Goal: Task Accomplishment & Management: Complete application form

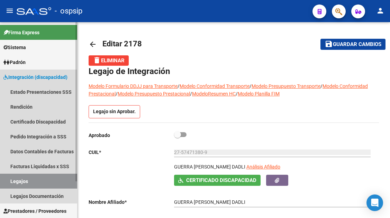
click at [32, 182] on link "Legajos" at bounding box center [38, 181] width 77 height 15
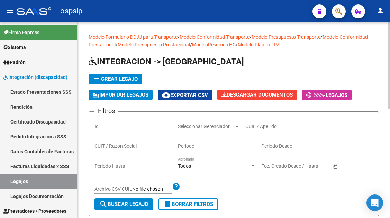
click at [259, 129] on input "CUIL / Apellido" at bounding box center [284, 127] width 78 height 6
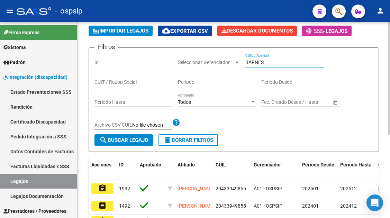
scroll to position [69, 0]
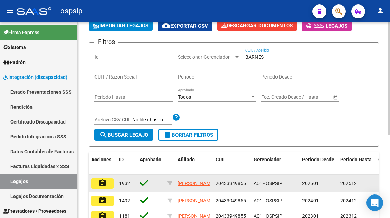
type input "BARNES"
click at [103, 182] on mat-icon "assignment" at bounding box center [102, 183] width 8 height 8
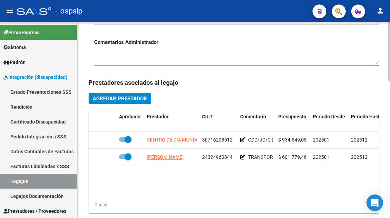
scroll to position [277, 0]
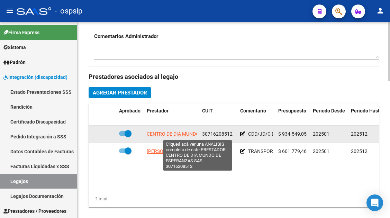
click at [174, 133] on span "CENTRO DE DIA MUNDO DE ESPERANZAS SAS" at bounding box center [197, 134] width 100 height 6
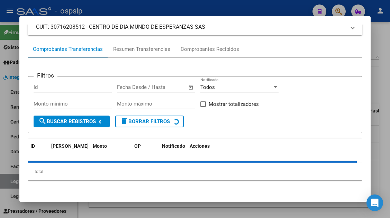
scroll to position [66, 0]
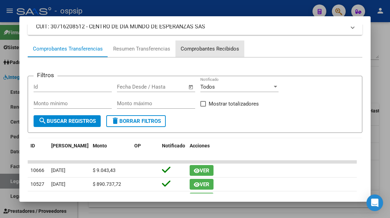
click at [213, 48] on div "Comprobantes Recibidos" at bounding box center [210, 49] width 58 height 8
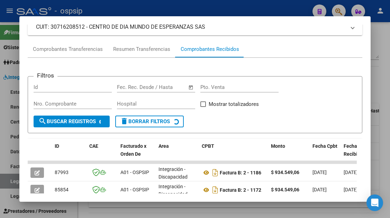
scroll to position [169, 0]
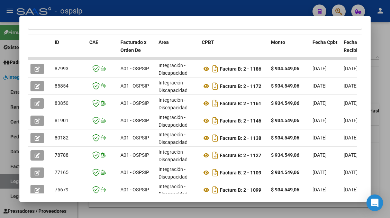
click at [6, 186] on div at bounding box center [195, 109] width 390 height 218
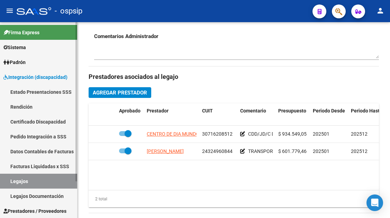
click at [32, 182] on link "Legajos" at bounding box center [38, 181] width 77 height 15
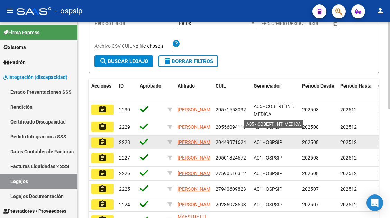
scroll to position [39, 0]
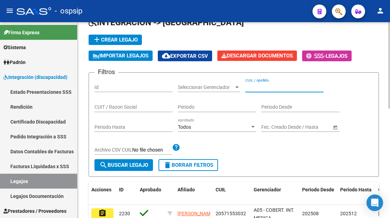
click at [254, 87] on input "CUIL / Apellido" at bounding box center [284, 87] width 78 height 6
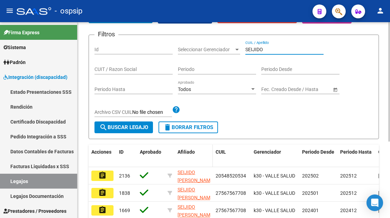
scroll to position [108, 0]
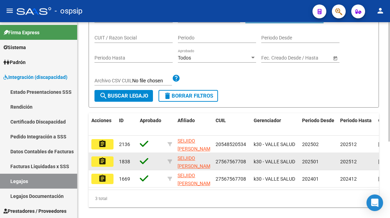
type input "SEIJIDO"
click at [103, 158] on mat-icon "assignment" at bounding box center [102, 161] width 8 height 8
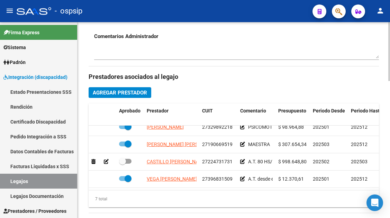
scroll to position [28, 0]
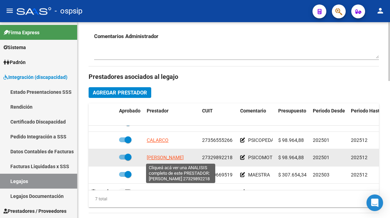
click at [178, 158] on span "LOPEZ YAMILA ALICIA ESTHER" at bounding box center [165, 158] width 37 height 6
type textarea "27329892218"
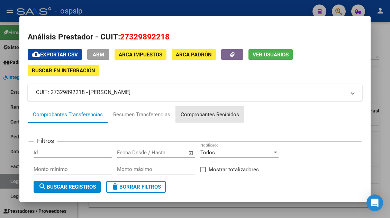
click at [195, 118] on div "Comprobantes Recibidos" at bounding box center [210, 115] width 58 height 8
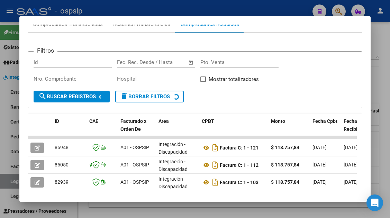
scroll to position [100, 0]
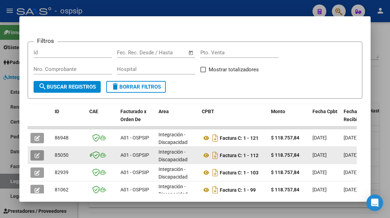
click at [39, 153] on icon "button" at bounding box center [37, 155] width 5 height 5
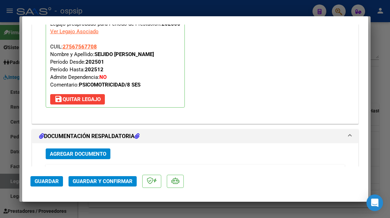
scroll to position [969, 0]
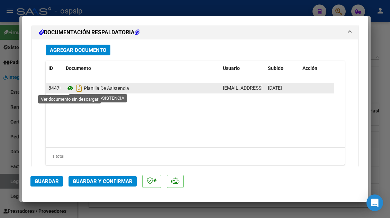
click at [70, 89] on icon at bounding box center [70, 88] width 9 height 8
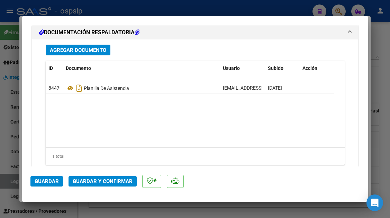
click at [13, 180] on div at bounding box center [195, 109] width 390 height 218
type input "$ 0,00"
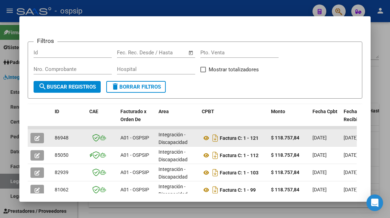
click at [38, 140] on icon "button" at bounding box center [37, 138] width 5 height 5
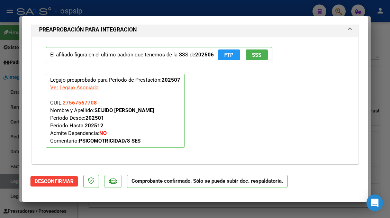
scroll to position [865, 0]
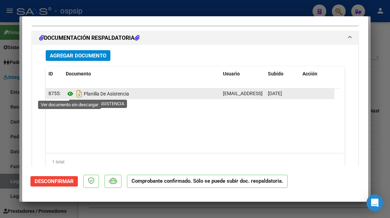
click at [70, 90] on icon at bounding box center [70, 94] width 9 height 8
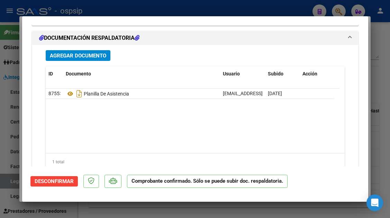
type input "$ 0,00"
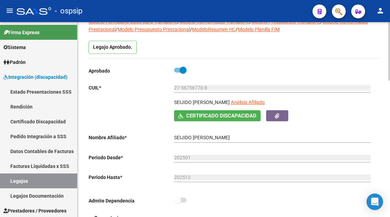
scroll to position [0, 0]
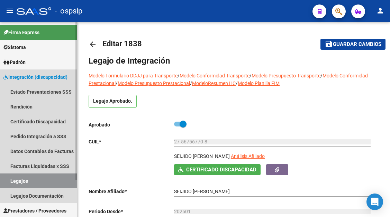
click at [17, 181] on link "Legajos" at bounding box center [38, 181] width 77 height 15
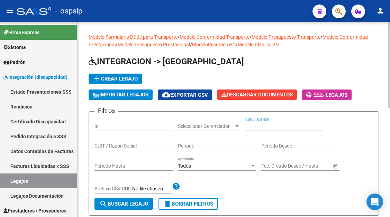
click at [269, 127] on input "CUIL / Apellido" at bounding box center [284, 127] width 78 height 6
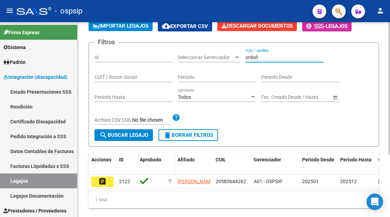
scroll to position [69, 0]
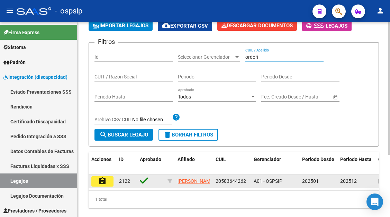
type input "ordoñ"
click at [107, 180] on button "assignment" at bounding box center [102, 181] width 22 height 10
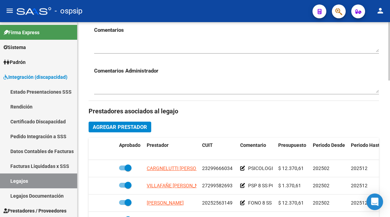
scroll to position [311, 0]
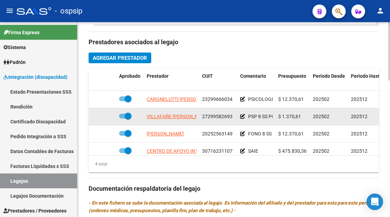
click at [179, 122] on datatable-body-cell "VILLAFAÑE ANDREA MARCELA NOEMI" at bounding box center [171, 116] width 55 height 17
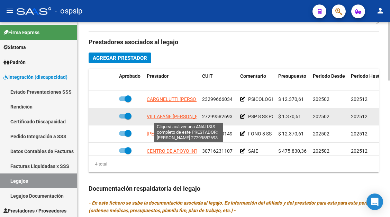
click at [178, 119] on span "VILLAFAÑE ANDREA MARCELA NOEMI" at bounding box center [178, 117] width 63 height 6
type textarea "27299582693"
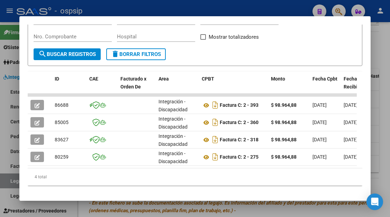
scroll to position [135, 0]
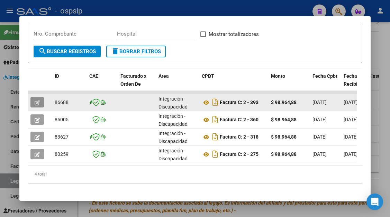
click at [33, 101] on button "button" at bounding box center [36, 102] width 13 height 10
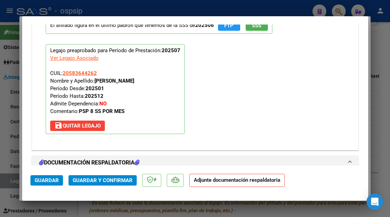
scroll to position [809, 0]
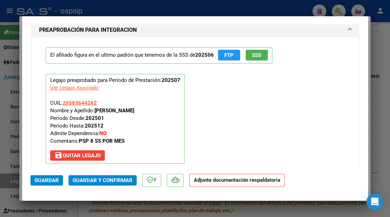
click at [6, 183] on div at bounding box center [195, 108] width 390 height 217
type input "$ 0,00"
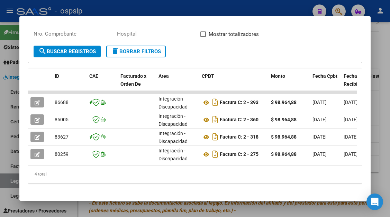
click at [6, 183] on div at bounding box center [195, 108] width 390 height 217
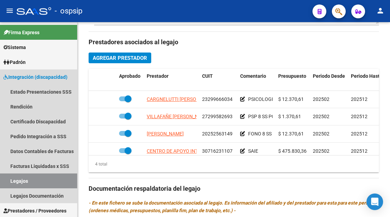
click at [6, 183] on link "Legajos" at bounding box center [38, 181] width 77 height 15
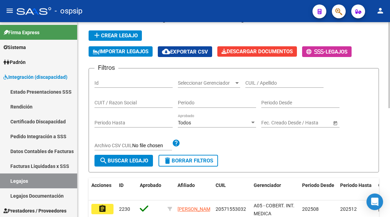
scroll to position [40, 0]
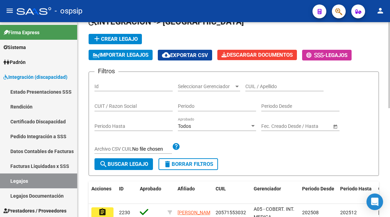
click at [266, 88] on input "CUIL / Apellido" at bounding box center [284, 87] width 78 height 6
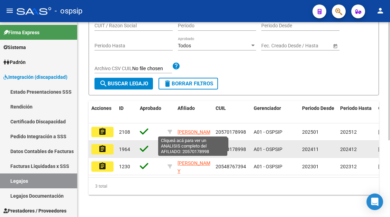
scroll to position [126, 0]
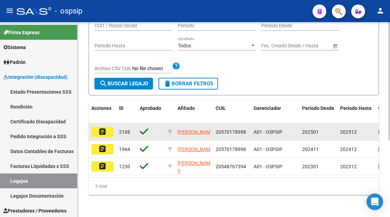
type input "castro"
click at [107, 128] on button "assignment" at bounding box center [102, 132] width 22 height 10
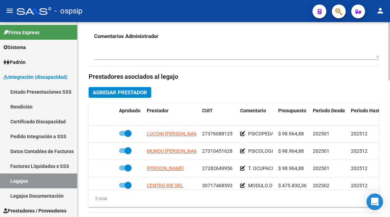
scroll to position [346, 0]
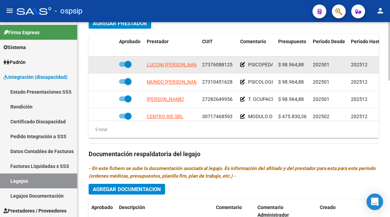
click at [168, 69] on app-link-go-to "LUCONI DANIELA NOEMI" at bounding box center [174, 65] width 55 height 8
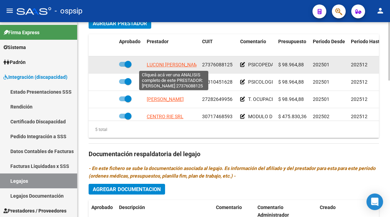
click at [169, 67] on span "LUCONI DANIELA NOEMI" at bounding box center [174, 65] width 55 height 6
type textarea "27376088125"
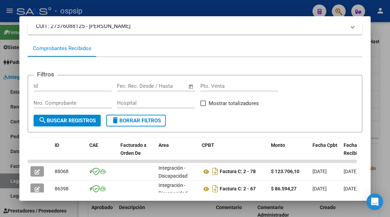
scroll to position [101, 0]
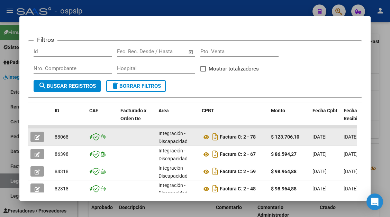
click at [34, 138] on button "button" at bounding box center [36, 137] width 13 height 10
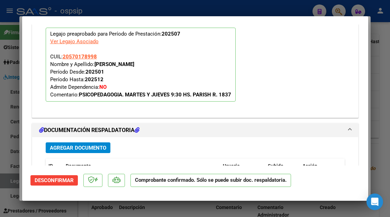
scroll to position [934, 0]
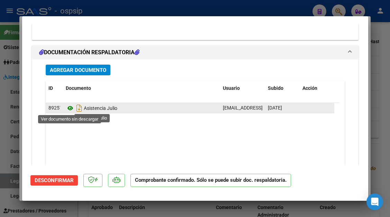
click at [71, 109] on icon at bounding box center [70, 108] width 9 height 8
type input "$ 0,00"
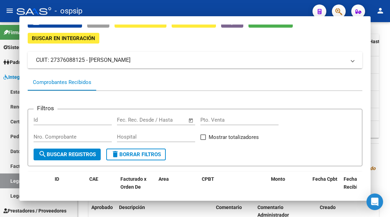
scroll to position [0, 0]
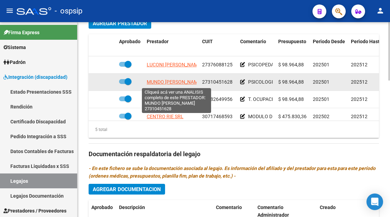
click at [171, 81] on span "MUNDO MARIA FERNANDA" at bounding box center [174, 82] width 55 height 6
type textarea "27310451628"
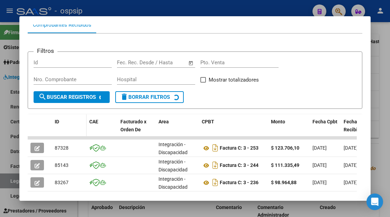
scroll to position [135, 0]
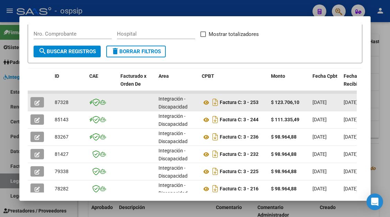
click at [38, 102] on icon "button" at bounding box center [37, 102] width 5 height 5
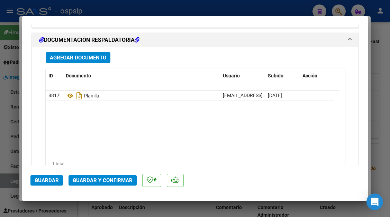
scroll to position [872, 0]
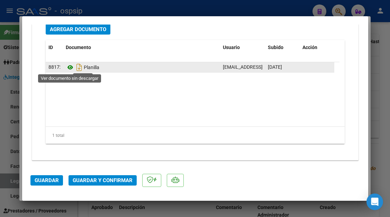
click at [69, 69] on icon at bounding box center [70, 67] width 9 height 8
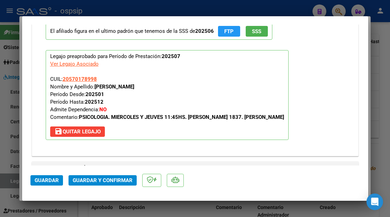
scroll to position [699, 0]
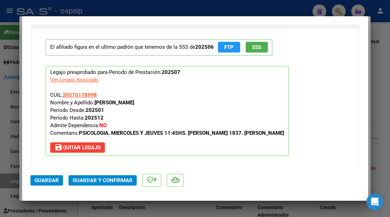
type input "$ 0,00"
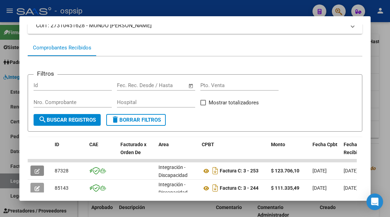
scroll to position [66, 0]
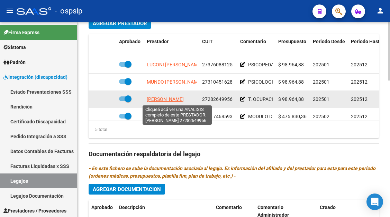
click at [159, 101] on span "VERGARA GRISELDA NOEMI" at bounding box center [165, 100] width 37 height 6
type textarea "27282649956"
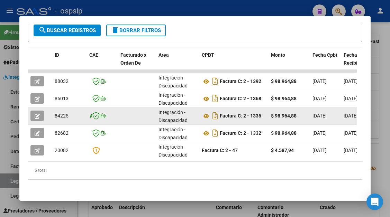
scroll to position [162, 0]
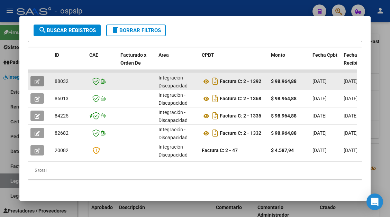
click at [36, 79] on icon "button" at bounding box center [37, 81] width 5 height 5
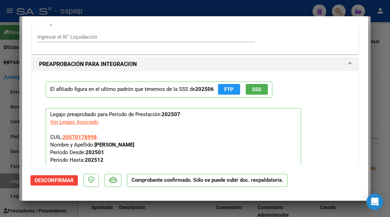
scroll to position [891, 0]
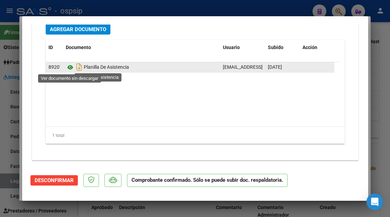
click at [66, 69] on icon at bounding box center [70, 67] width 9 height 8
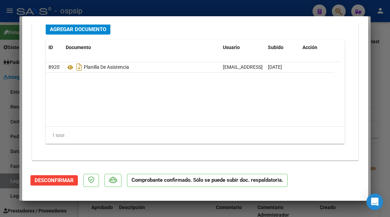
type input "$ 0,00"
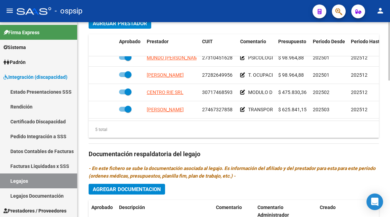
scroll to position [30, 0]
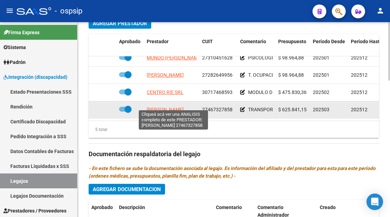
click at [163, 107] on span "BIAGIONI JUANA MARIA" at bounding box center [165, 110] width 37 height 6
type textarea "27467327858"
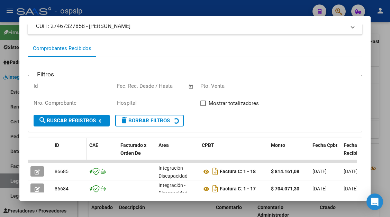
scroll to position [135, 0]
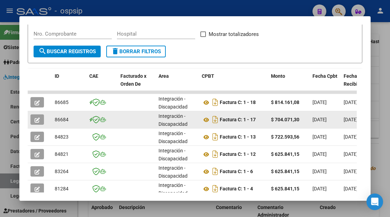
click at [31, 125] on datatable-body-cell at bounding box center [40, 119] width 24 height 17
click at [36, 122] on icon "button" at bounding box center [37, 120] width 5 height 5
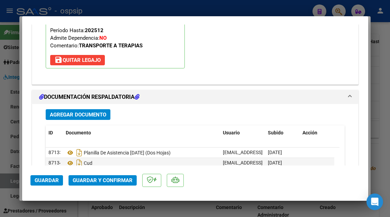
scroll to position [830, 0]
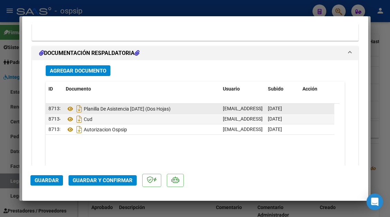
click at [64, 107] on datatable-body-cell "Planilla De Asistencia Julio 2025 (Dos Hojas)" at bounding box center [141, 109] width 157 height 10
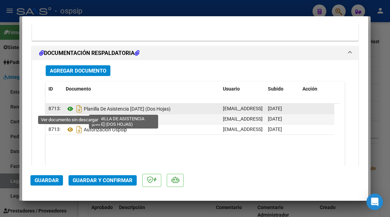
click at [68, 108] on icon at bounding box center [70, 109] width 9 height 8
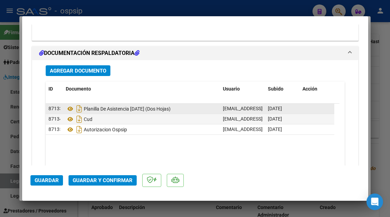
type input "$ 0,00"
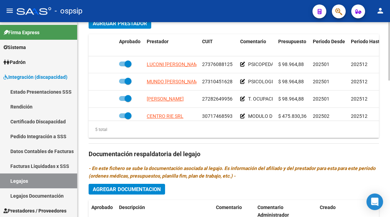
scroll to position [0, 0]
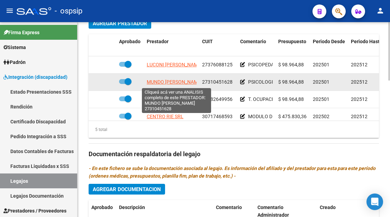
click at [180, 85] on span "MUNDO MARIA FERNANDA" at bounding box center [174, 82] width 55 height 6
type textarea "27310451628"
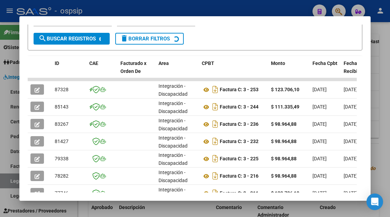
scroll to position [151, 0]
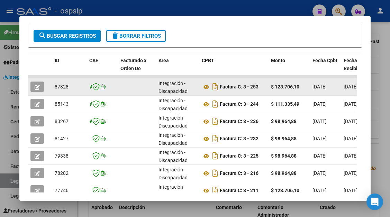
click at [33, 85] on button "button" at bounding box center [36, 87] width 13 height 10
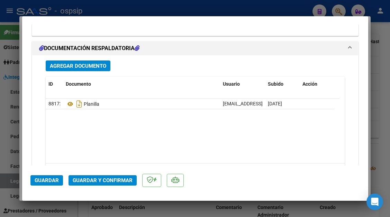
scroll to position [837, 0]
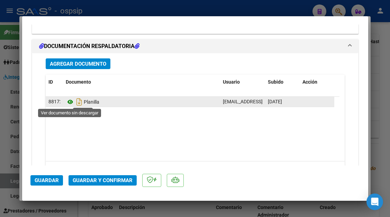
click at [69, 105] on icon at bounding box center [70, 102] width 9 height 8
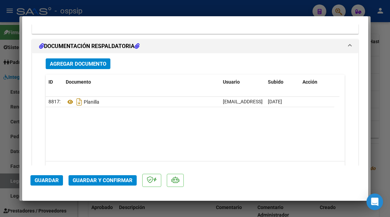
click at [13, 180] on div at bounding box center [195, 108] width 390 height 217
type input "$ 0,00"
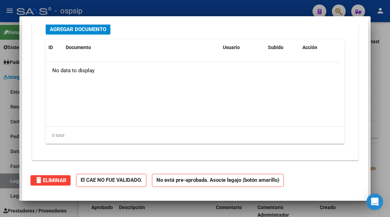
scroll to position [651, 0]
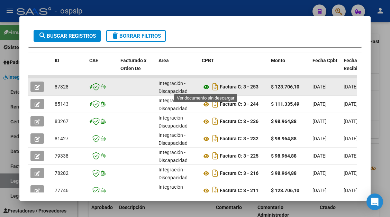
click at [206, 87] on icon at bounding box center [206, 87] width 9 height 8
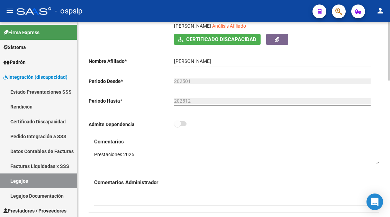
scroll to position [35, 0]
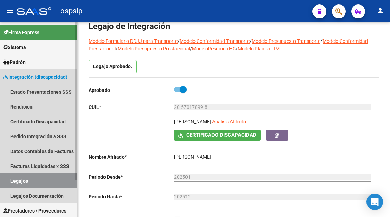
click at [22, 186] on link "Legajos" at bounding box center [38, 181] width 77 height 15
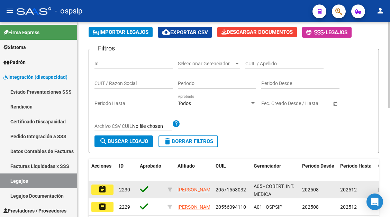
scroll to position [104, 0]
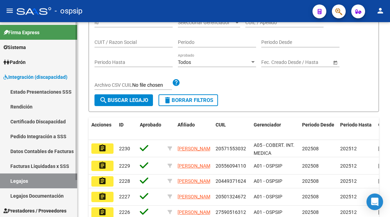
click at [19, 180] on link "Legajos" at bounding box center [38, 181] width 77 height 15
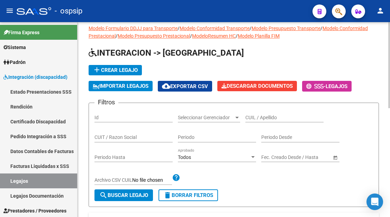
scroll to position [0, 0]
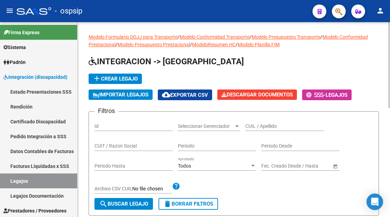
click at [257, 128] on input "CUIL / Apellido" at bounding box center [284, 127] width 78 height 6
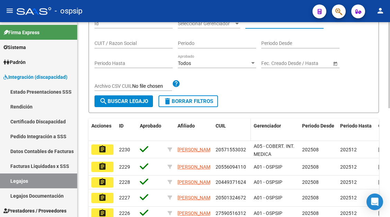
scroll to position [69, 0]
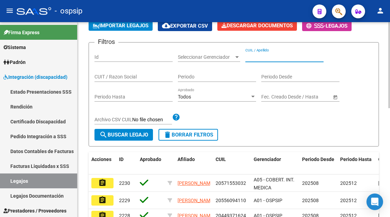
click at [258, 56] on input "CUIL / Apellido" at bounding box center [284, 57] width 78 height 6
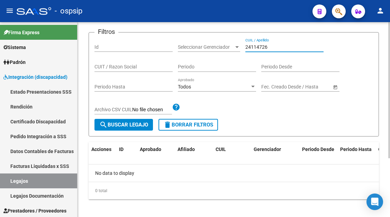
scroll to position [84, 0]
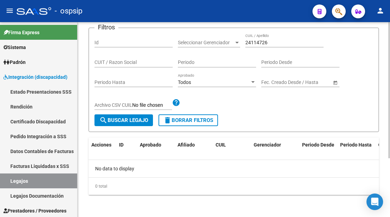
click at [260, 38] on div "24114726 CUIL / Apellido" at bounding box center [284, 41] width 78 height 14
click at [260, 42] on input "24114726" at bounding box center [284, 43] width 78 height 6
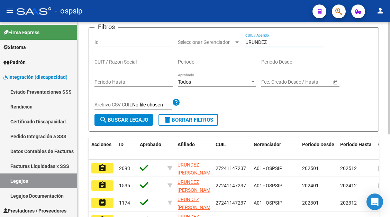
scroll to position [144, 0]
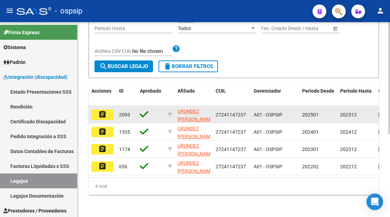
type input "URUNDEZ"
click at [106, 112] on mat-icon "assignment" at bounding box center [102, 114] width 8 height 8
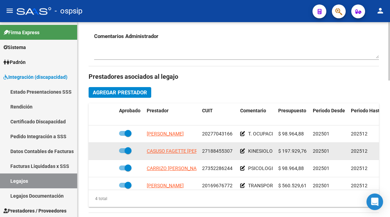
scroll to position [242, 0]
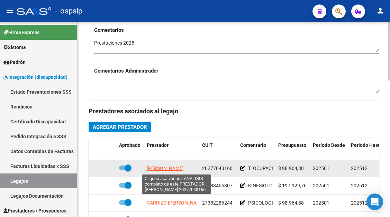
click at [175, 167] on span "GONZALEZ JUAN PATRICIO" at bounding box center [165, 169] width 37 height 6
type textarea "20277043166"
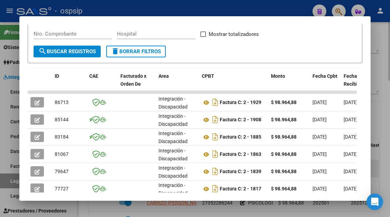
scroll to position [173, 0]
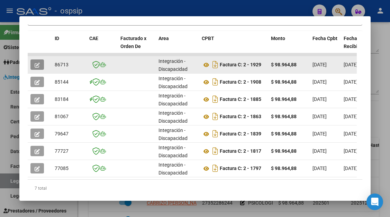
click at [39, 67] on icon "button" at bounding box center [37, 65] width 5 height 5
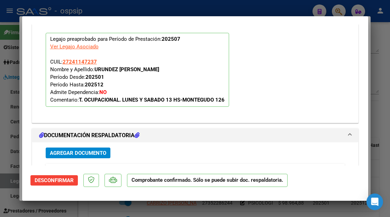
scroll to position [830, 0]
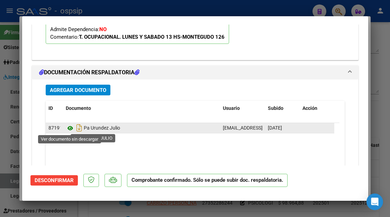
click at [66, 127] on icon at bounding box center [70, 128] width 9 height 8
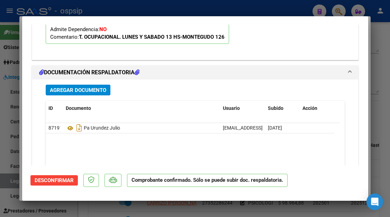
click at [12, 180] on div at bounding box center [195, 108] width 390 height 217
type input "$ 0,00"
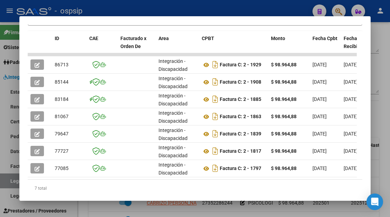
click at [12, 180] on div at bounding box center [195, 108] width 390 height 217
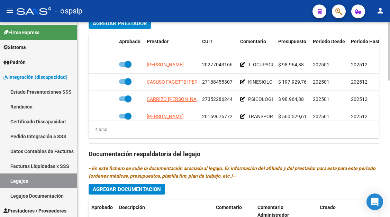
scroll to position [12, 0]
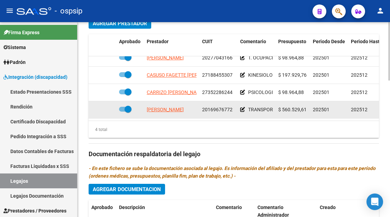
click at [168, 109] on app-link-go-to "PINTO ANGEL MARCELO" at bounding box center [165, 110] width 37 height 8
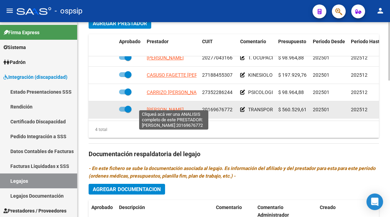
click at [168, 107] on span "PINTO ANGEL MARCELO" at bounding box center [165, 110] width 37 height 6
type textarea "20169676772"
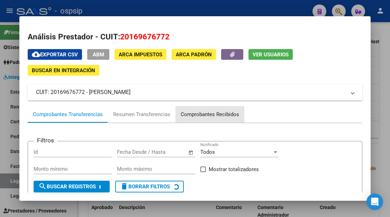
click at [196, 117] on div "Comprobantes Recibidos" at bounding box center [210, 115] width 58 height 8
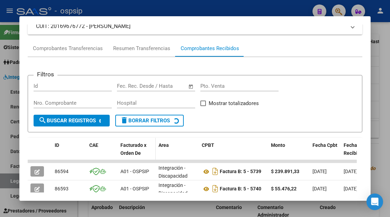
scroll to position [101, 0]
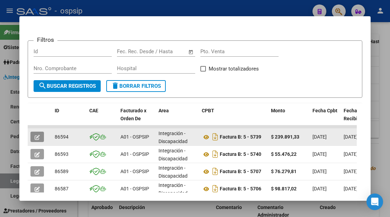
click at [41, 137] on button "button" at bounding box center [36, 137] width 13 height 10
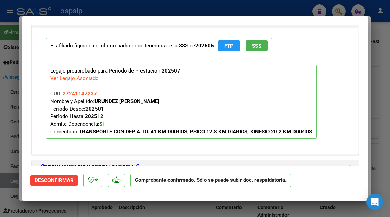
scroll to position [636, 0]
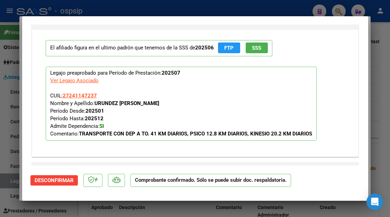
click at [8, 183] on div at bounding box center [195, 108] width 390 height 217
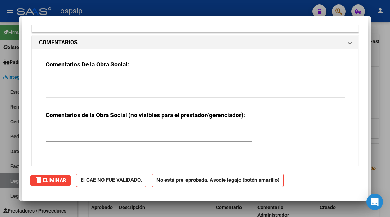
type input "$ 0,00"
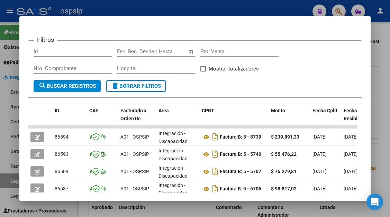
click at [8, 183] on div at bounding box center [195, 108] width 390 height 217
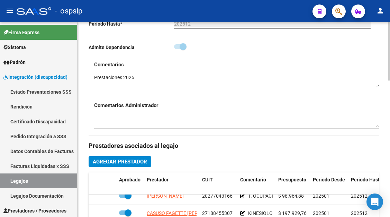
scroll to position [138, 0]
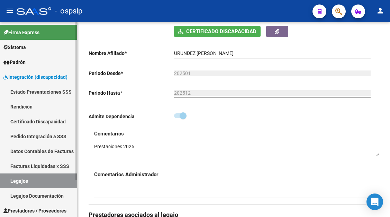
click at [26, 179] on link "Legajos" at bounding box center [38, 181] width 77 height 15
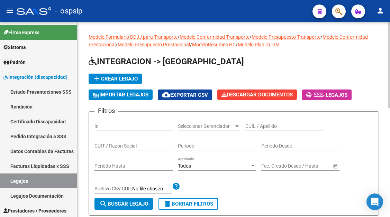
click at [258, 126] on input "CUIL / Apellido" at bounding box center [284, 127] width 78 height 6
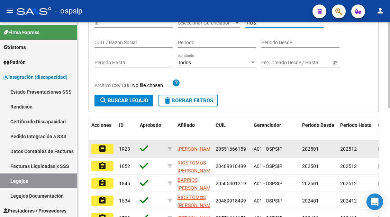
scroll to position [104, 0]
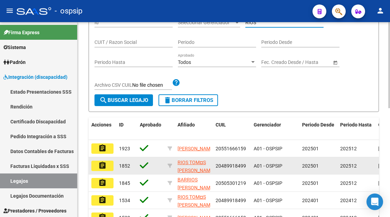
type input "RIOS"
click at [104, 164] on mat-icon "assignment" at bounding box center [102, 166] width 8 height 8
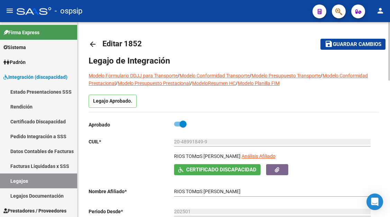
type input "RIOS TOMAS GABRIEL"
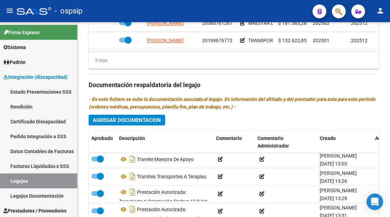
scroll to position [138, 0]
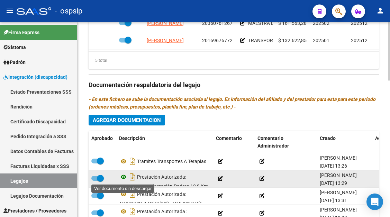
click at [123, 177] on icon at bounding box center [123, 177] width 9 height 8
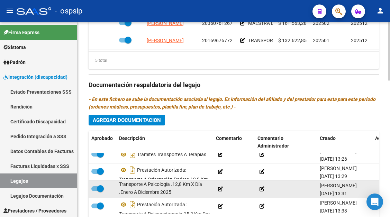
scroll to position [450, 0]
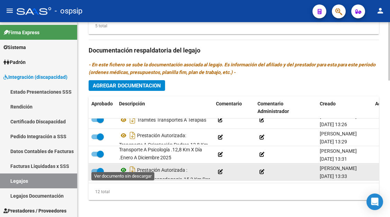
click at [125, 166] on icon at bounding box center [123, 170] width 9 height 8
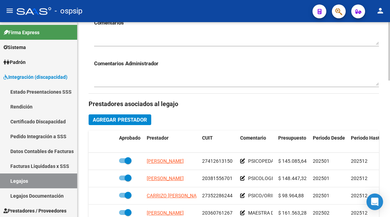
scroll to position [248, 0]
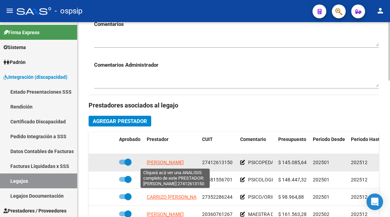
click at [166, 160] on span "CANDIA LUDMILA FATIMA" at bounding box center [165, 163] width 37 height 6
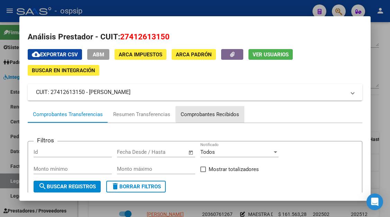
click at [211, 115] on div "Comprobantes Recibidos" at bounding box center [210, 115] width 58 height 8
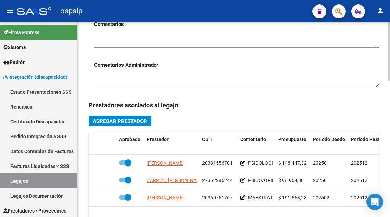
scroll to position [30, 0]
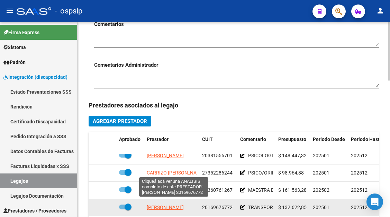
click at [170, 205] on span "PINTO ANGEL MARCELO" at bounding box center [165, 208] width 37 height 6
type textarea "20169676772"
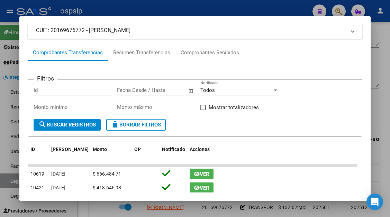
scroll to position [69, 0]
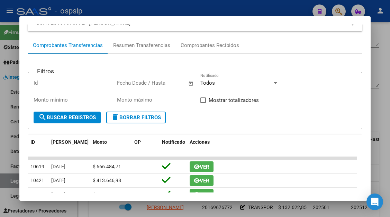
click at [11, 179] on div at bounding box center [195, 108] width 390 height 217
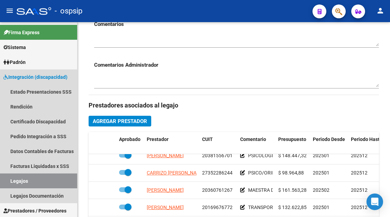
click at [11, 179] on link "Legajos" at bounding box center [38, 181] width 77 height 15
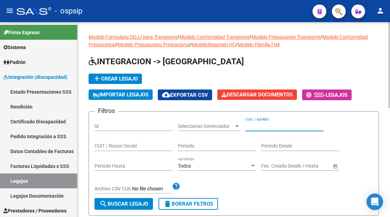
click at [251, 126] on input "CUIL / Apellido" at bounding box center [284, 127] width 78 height 6
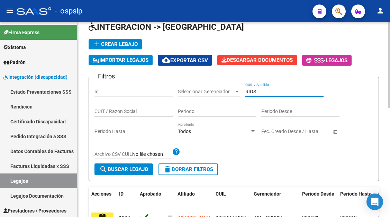
scroll to position [104, 0]
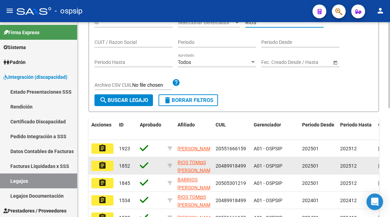
type input "RIOS"
click at [101, 171] on button "assignment" at bounding box center [102, 166] width 22 height 10
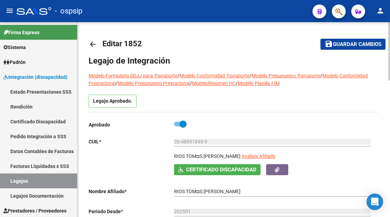
type input "RIOS TOMAS GABRIEL"
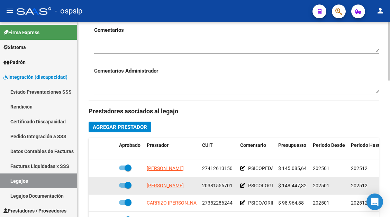
scroll to position [30, 0]
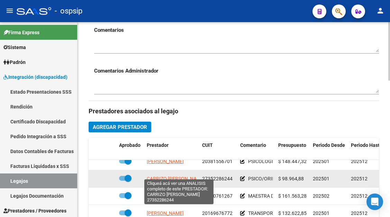
click at [164, 176] on span "CARRIZO GABRIELA LUCIANA" at bounding box center [176, 179] width 58 height 6
type textarea "27352286244"
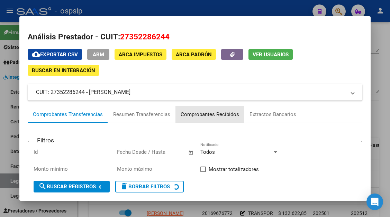
click at [195, 114] on div "Comprobantes Recibidos" at bounding box center [210, 115] width 58 height 8
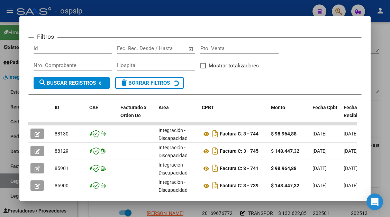
scroll to position [138, 0]
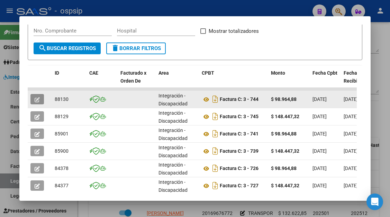
click at [35, 99] on icon "button" at bounding box center [37, 99] width 5 height 5
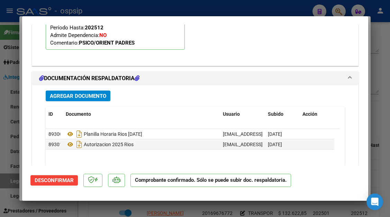
scroll to position [761, 0]
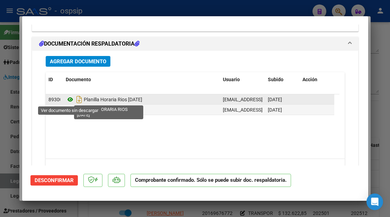
click at [70, 101] on icon at bounding box center [70, 99] width 9 height 8
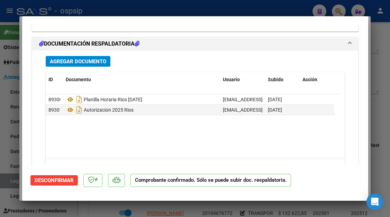
scroll to position [793, 0]
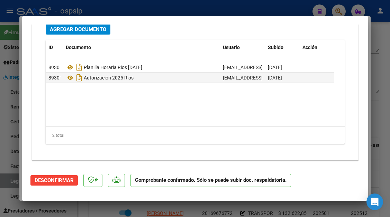
type input "$ 0,00"
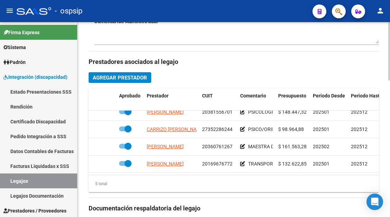
scroll to position [381, 0]
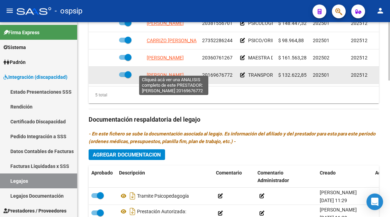
click at [179, 72] on span "PINTO ANGEL MARCELO" at bounding box center [165, 75] width 37 height 6
type textarea "20169676772"
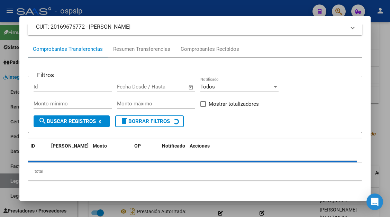
scroll to position [66, 0]
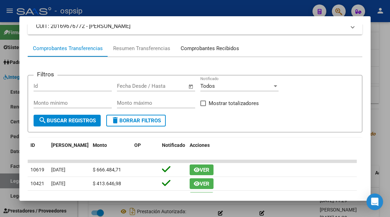
click at [211, 42] on div "Comprobantes Recibidos" at bounding box center [209, 48] width 69 height 17
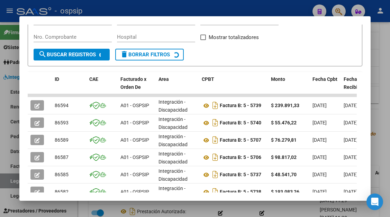
scroll to position [135, 0]
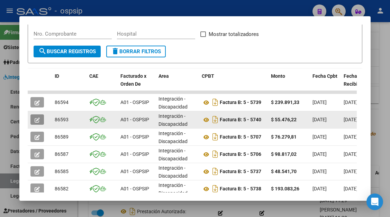
click at [40, 119] on icon "button" at bounding box center [37, 120] width 5 height 5
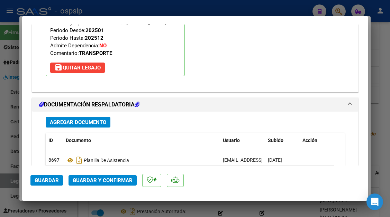
scroll to position [830, 0]
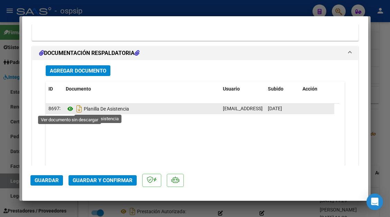
click at [70, 108] on icon at bounding box center [70, 109] width 9 height 8
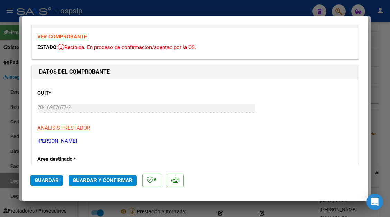
scroll to position [0, 0]
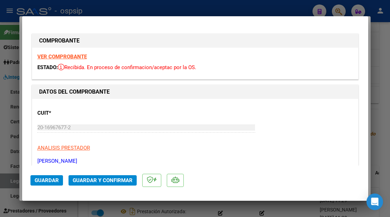
type input "$ 0,00"
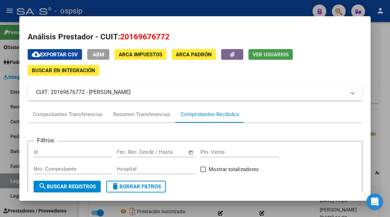
click at [261, 58] on span "Ver Usuarios" at bounding box center [271, 55] width 36 height 6
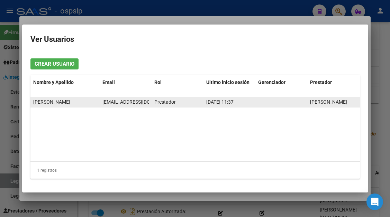
click at [128, 103] on span "trasladosnoguera@gmail.com" at bounding box center [140, 102] width 77 height 6
copy span "trasladosnoguera@gmail.com"
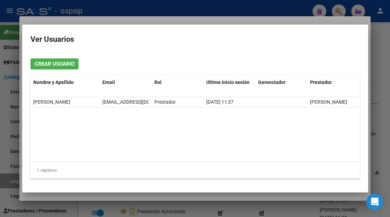
click at [7, 181] on div at bounding box center [195, 108] width 390 height 217
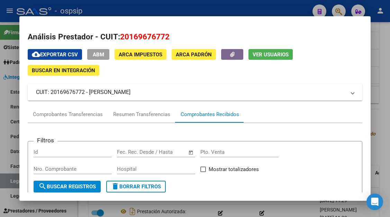
click at [14, 174] on div at bounding box center [195, 108] width 390 height 217
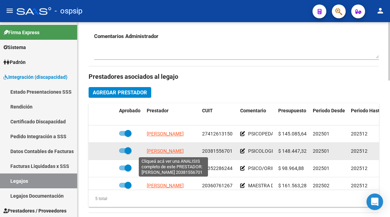
click at [182, 153] on span "GARRO PABLO AGUSTIN" at bounding box center [165, 151] width 37 height 6
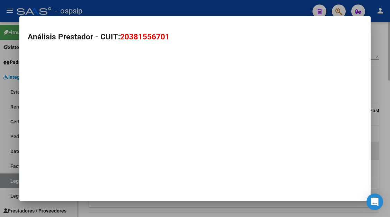
type textarea "20381556701"
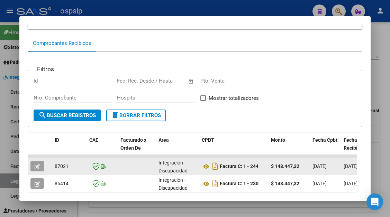
scroll to position [173, 0]
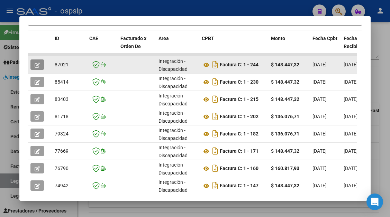
click at [39, 64] on icon "button" at bounding box center [37, 65] width 5 height 5
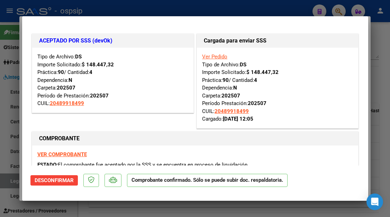
type input "$ 0,00"
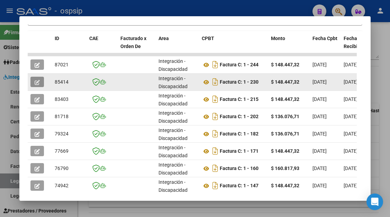
click at [37, 83] on icon "button" at bounding box center [37, 82] width 5 height 5
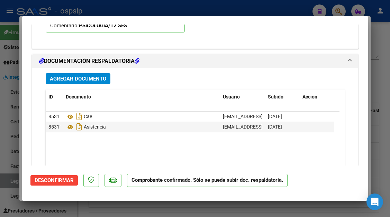
scroll to position [891, 0]
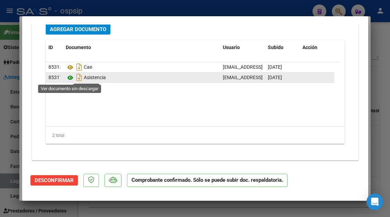
click at [72, 80] on icon at bounding box center [70, 78] width 9 height 8
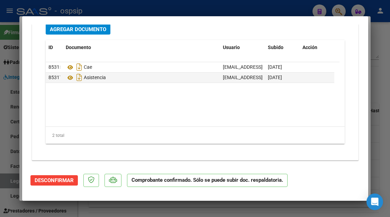
type input "$ 0,00"
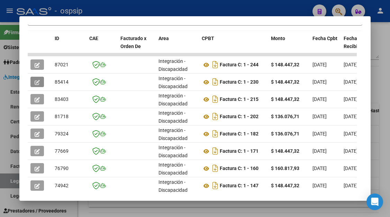
click at [13, 177] on div at bounding box center [195, 108] width 390 height 217
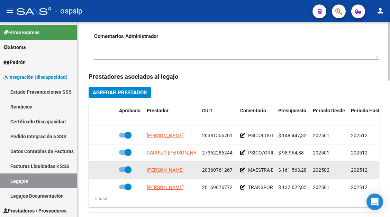
scroll to position [30, 0]
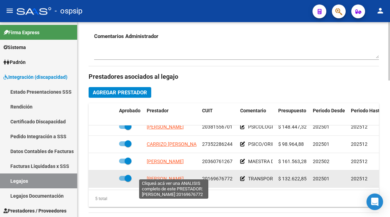
click at [159, 176] on span "PINTO ANGEL MARCELO" at bounding box center [165, 179] width 37 height 6
type textarea "20169676772"
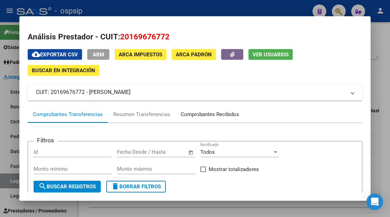
click at [188, 116] on div "Comprobantes Recibidos" at bounding box center [210, 115] width 58 height 8
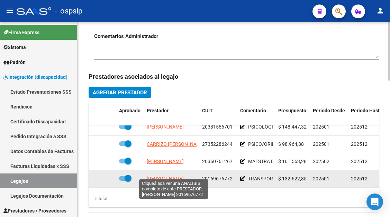
click at [169, 176] on span "PINTO ANGEL MARCELO" at bounding box center [165, 179] width 37 height 6
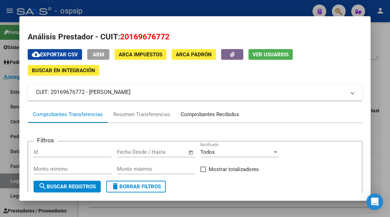
click at [213, 116] on div "Comprobantes Recibidos" at bounding box center [210, 115] width 58 height 8
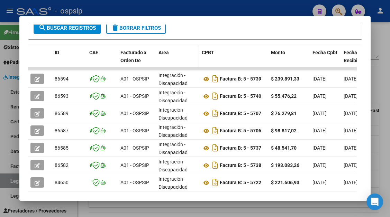
scroll to position [170, 0]
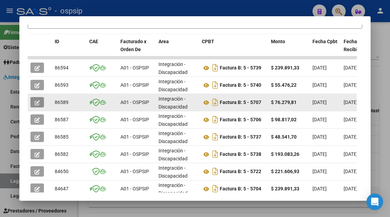
click at [40, 100] on icon "button" at bounding box center [37, 102] width 5 height 5
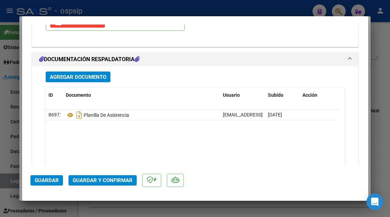
scroll to position [830, 0]
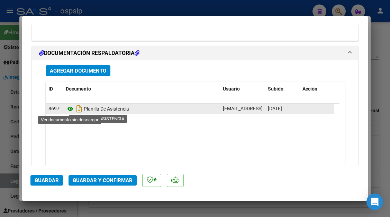
click at [71, 109] on icon at bounding box center [70, 109] width 9 height 8
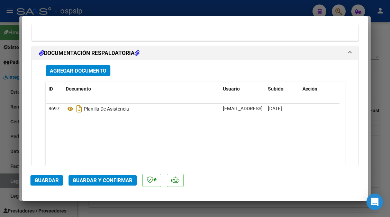
click at [97, 183] on span "Guardar y Confirmar" at bounding box center [103, 180] width 60 height 6
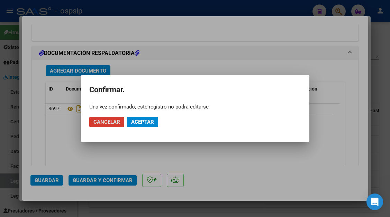
click at [137, 119] on span "Aceptar" at bounding box center [142, 122] width 23 height 6
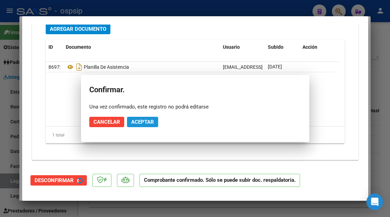
scroll to position [768, 0]
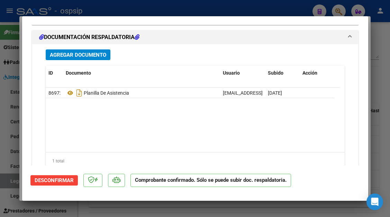
type input "$ 0,00"
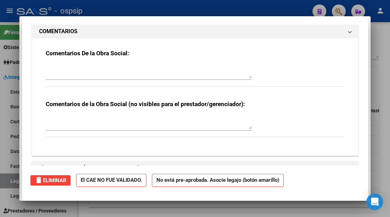
scroll to position [0, 0]
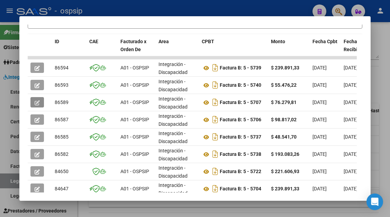
click at [14, 183] on div at bounding box center [195, 108] width 390 height 217
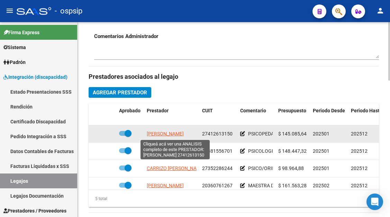
click at [183, 133] on span "CANDIA LUDMILA FATIMA" at bounding box center [165, 134] width 37 height 6
type textarea "27412613150"
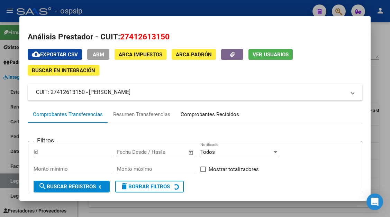
click at [190, 116] on div "Comprobantes Recibidos" at bounding box center [210, 115] width 58 height 8
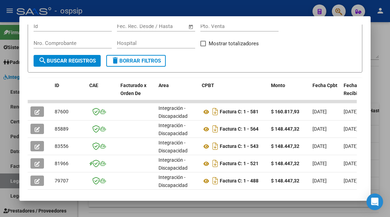
scroll to position [138, 0]
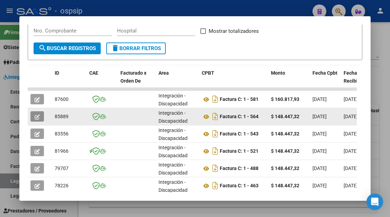
click at [33, 115] on button "button" at bounding box center [36, 116] width 13 height 10
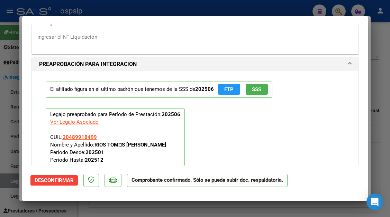
scroll to position [830, 0]
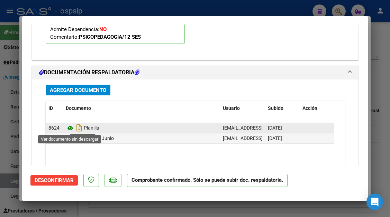
click at [68, 130] on icon at bounding box center [70, 128] width 9 height 8
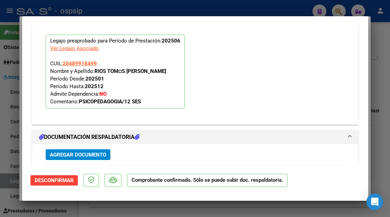
type input "$ 0,00"
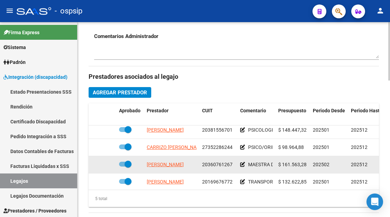
scroll to position [30, 0]
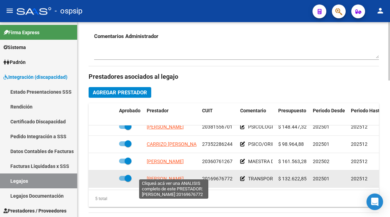
click at [165, 176] on span "PINTO ANGEL MARCELO" at bounding box center [165, 179] width 37 height 6
type textarea "20169676772"
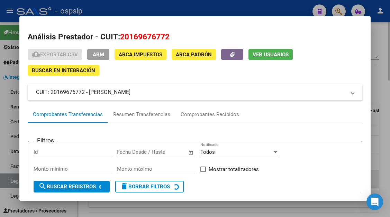
scroll to position [66, 0]
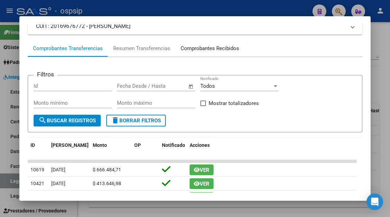
click at [205, 50] on div "Comprobantes Recibidos" at bounding box center [210, 49] width 58 height 8
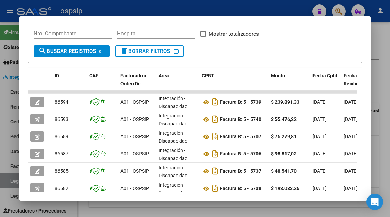
scroll to position [204, 0]
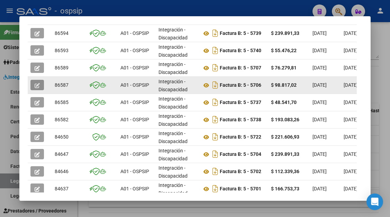
click at [38, 84] on icon "button" at bounding box center [37, 85] width 5 height 5
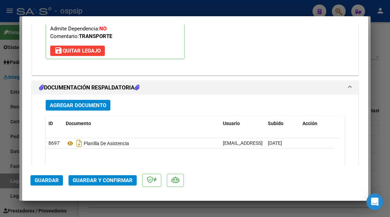
scroll to position [865, 0]
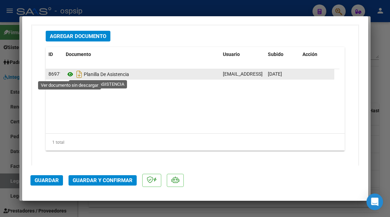
click at [72, 75] on icon at bounding box center [70, 74] width 9 height 8
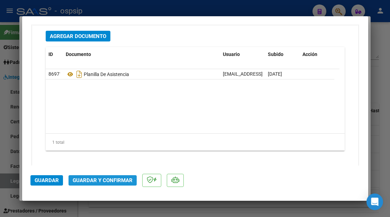
click at [104, 179] on span "Guardar y Confirmar" at bounding box center [103, 180] width 60 height 6
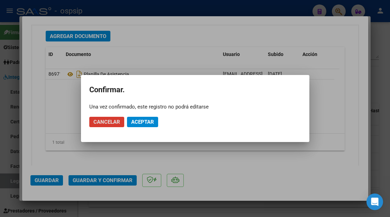
click at [148, 122] on span "Aceptar" at bounding box center [142, 122] width 23 height 6
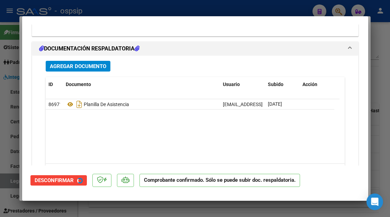
type input "$ 0,00"
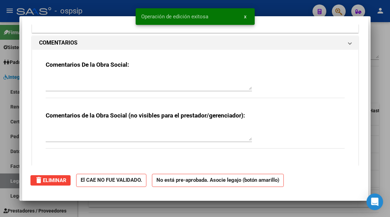
scroll to position [731, 0]
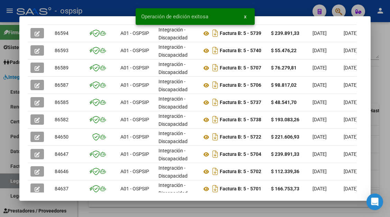
click at [6, 185] on div at bounding box center [195, 108] width 390 height 217
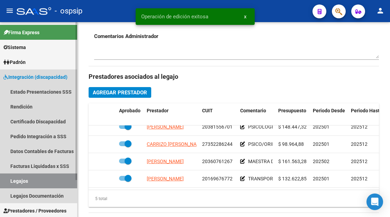
click at [7, 184] on link "Legajos" at bounding box center [38, 181] width 77 height 15
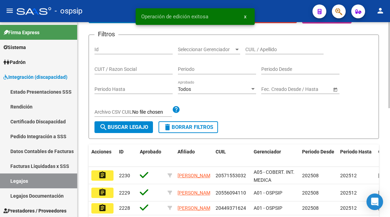
scroll to position [40, 0]
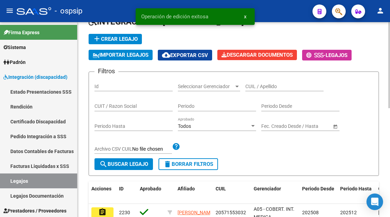
click at [252, 84] on input "CUIL / Apellido" at bounding box center [284, 87] width 78 height 6
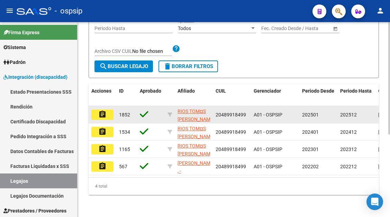
scroll to position [144, 0]
type input "48991849"
click at [100, 110] on mat-icon "assignment" at bounding box center [102, 114] width 8 height 8
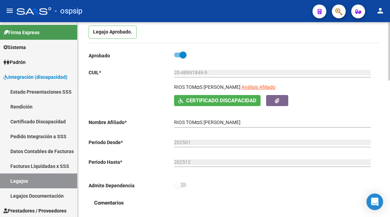
type input "RIOS TOMAS GABRIEL"
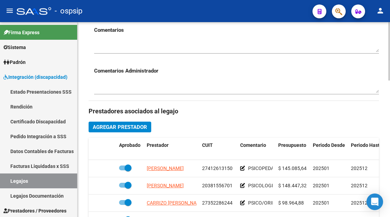
scroll to position [277, 0]
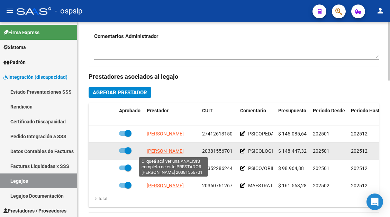
click at [172, 151] on span "GARRO PABLO AGUSTIN" at bounding box center [165, 151] width 37 height 6
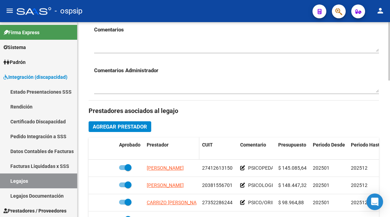
scroll to position [242, 0]
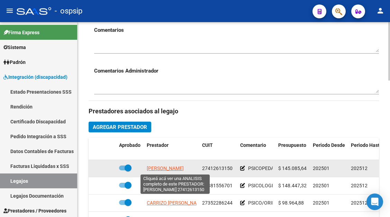
click at [167, 171] on span "CANDIA LUDMILA FATIMA" at bounding box center [165, 169] width 37 height 6
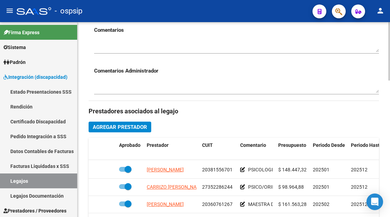
scroll to position [30, 0]
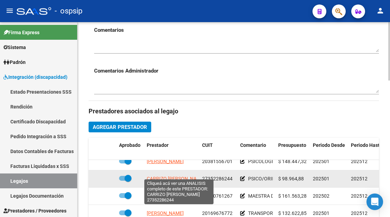
click at [163, 176] on span "CARRIZO GABRIELA LUCIANA" at bounding box center [176, 179] width 58 height 6
type textarea "27352286244"
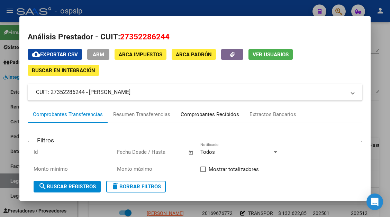
click at [206, 115] on div "Comprobantes Recibidos" at bounding box center [210, 115] width 58 height 8
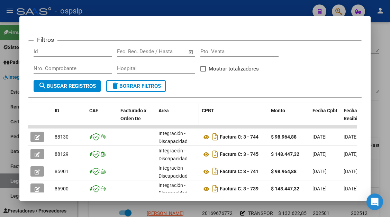
scroll to position [135, 0]
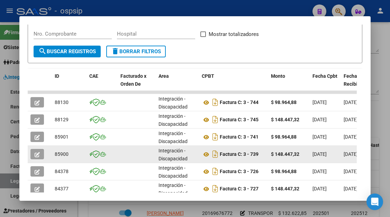
click at [38, 153] on icon "button" at bounding box center [37, 154] width 5 height 5
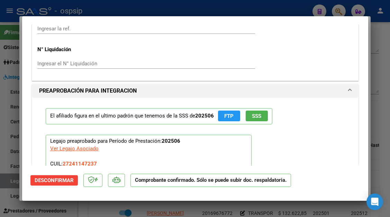
scroll to position [692, 0]
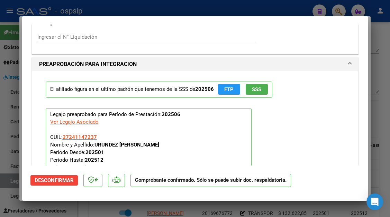
type input "$ 0,00"
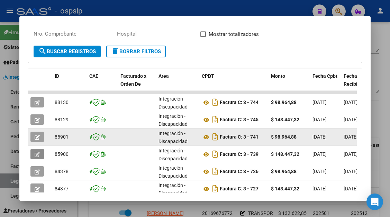
click at [36, 138] on icon "button" at bounding box center [37, 137] width 5 height 5
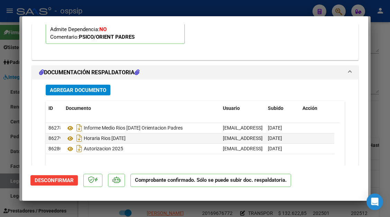
scroll to position [865, 0]
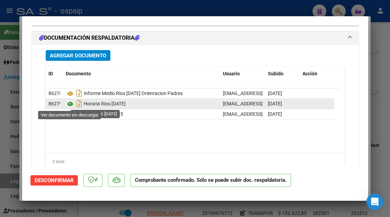
click at [70, 104] on icon at bounding box center [70, 104] width 9 height 8
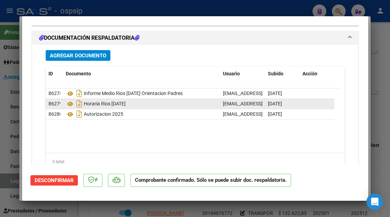
type input "$ 0,00"
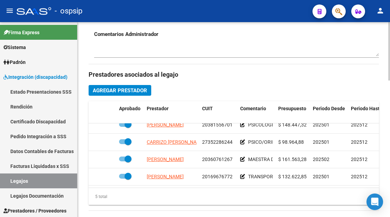
scroll to position [346, 0]
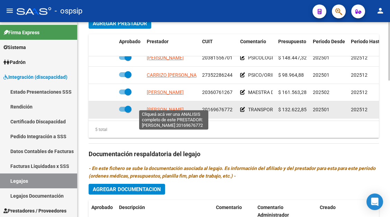
click at [172, 107] on span "PINTO ANGEL MARCELO" at bounding box center [165, 110] width 37 height 6
type textarea "20169676772"
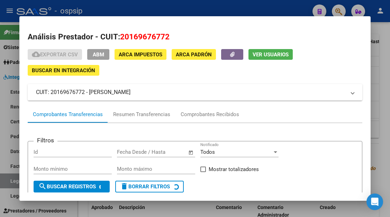
scroll to position [35, 0]
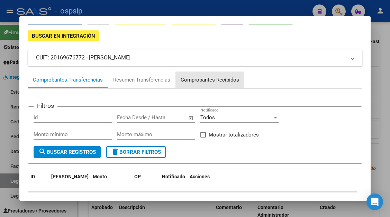
click at [212, 82] on div "Comprobantes Recibidos" at bounding box center [210, 80] width 58 height 8
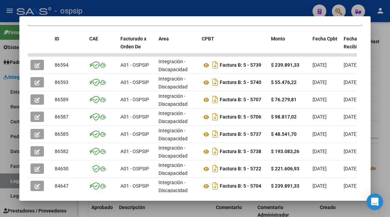
scroll to position [173, 0]
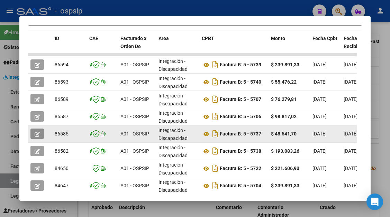
click at [40, 135] on button "button" at bounding box center [36, 134] width 13 height 10
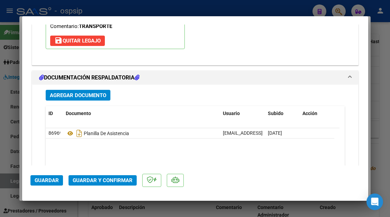
scroll to position [865, 0]
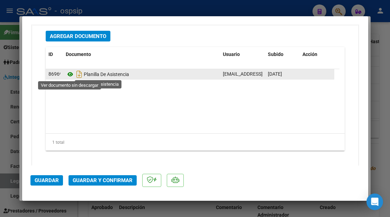
click at [72, 76] on icon at bounding box center [70, 74] width 9 height 8
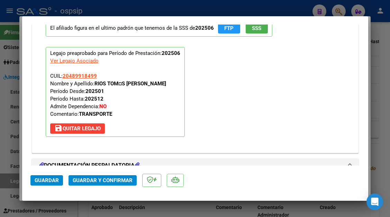
scroll to position [692, 0]
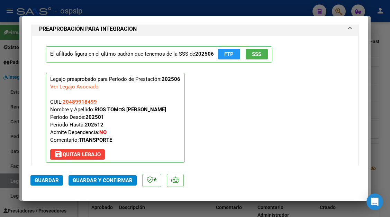
click at [252, 90] on div "El afiliado figura en el ultimo padrón que tenemos de la SSS de 202506 FTP SSS …" at bounding box center [194, 104] width 309 height 137
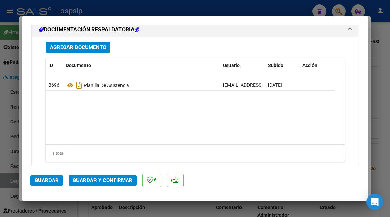
scroll to position [837, 0]
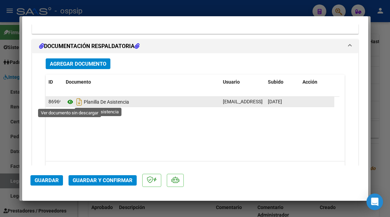
click at [69, 103] on icon at bounding box center [70, 102] width 9 height 8
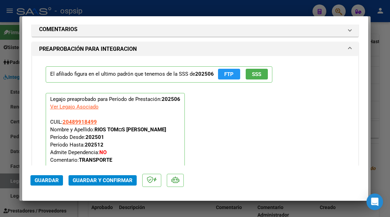
scroll to position [664, 0]
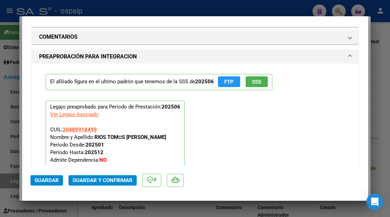
click at [15, 182] on div at bounding box center [195, 108] width 390 height 217
type input "$ 0,00"
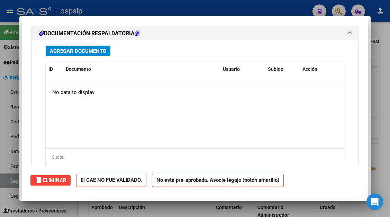
scroll to position [0, 0]
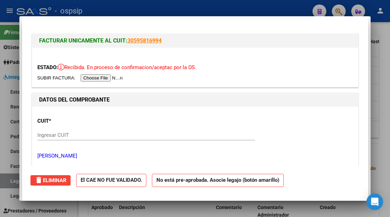
click at [15, 182] on div at bounding box center [195, 108] width 390 height 217
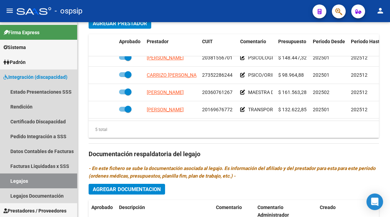
click at [15, 182] on link "Legajos" at bounding box center [38, 181] width 77 height 15
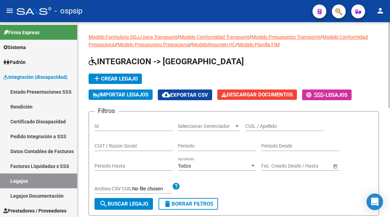
click at [270, 128] on input "CUIL / Apellido" at bounding box center [284, 127] width 78 height 6
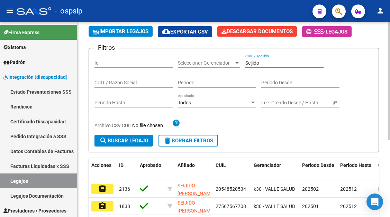
scroll to position [126, 0]
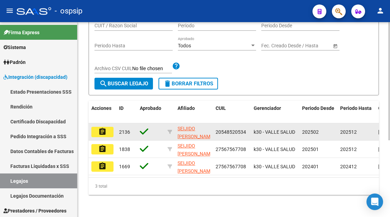
click at [100, 128] on mat-icon "assignment" at bounding box center [102, 132] width 8 height 8
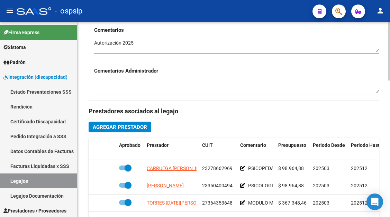
scroll to position [346, 0]
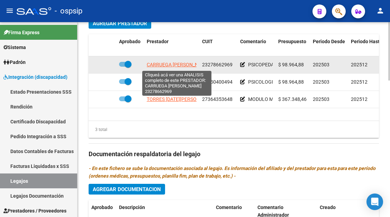
click at [171, 66] on span "CARRUEGA VICTOR FABIAN" at bounding box center [178, 65] width 63 height 6
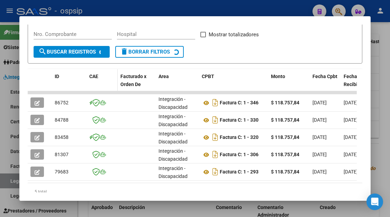
scroll to position [135, 0]
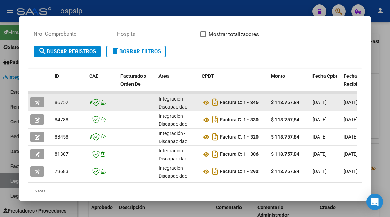
click at [37, 102] on icon "button" at bounding box center [37, 102] width 5 height 5
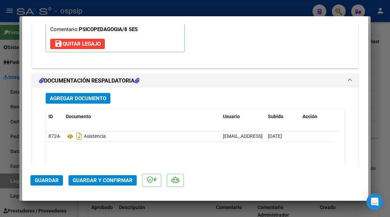
scroll to position [989, 0]
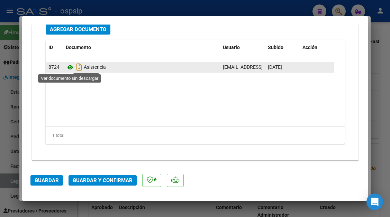
click at [69, 66] on icon at bounding box center [70, 67] width 9 height 8
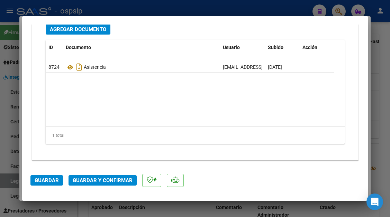
scroll to position [920, 0]
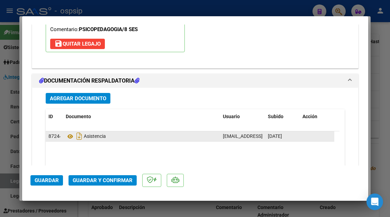
click at [65, 134] on datatable-body-cell "Asistencia" at bounding box center [141, 136] width 157 height 10
click at [67, 136] on icon at bounding box center [70, 137] width 9 height 8
